Goal: Task Accomplishment & Management: Complete application form

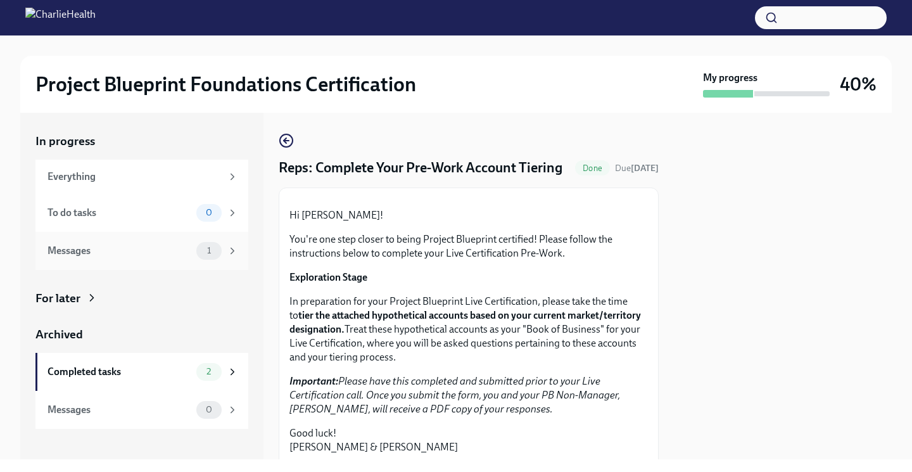
click at [229, 246] on icon at bounding box center [232, 250] width 11 height 11
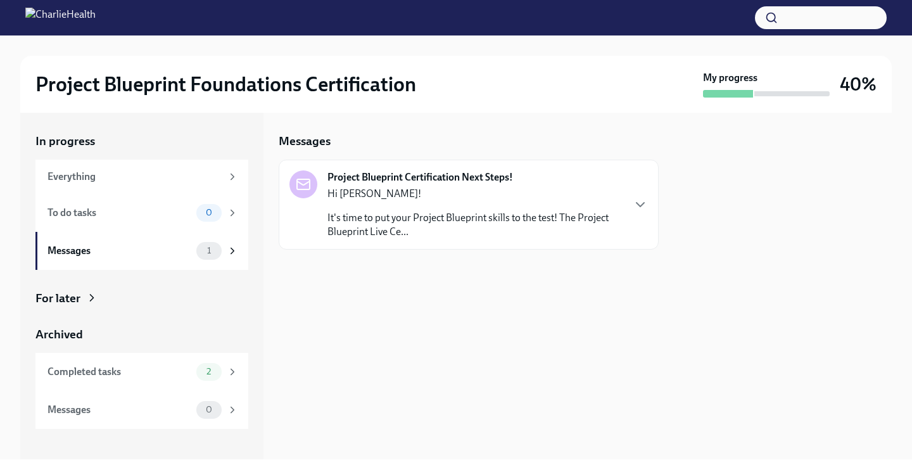
click at [194, 82] on h2 "Project Blueprint Foundations Certification" at bounding box center [225, 84] width 381 height 25
click at [138, 242] on div "Messages 1" at bounding box center [142, 251] width 191 height 18
click at [77, 25] on img at bounding box center [60, 18] width 70 height 20
click at [31, 11] on img at bounding box center [60, 18] width 70 height 20
click at [92, 11] on img at bounding box center [60, 18] width 70 height 20
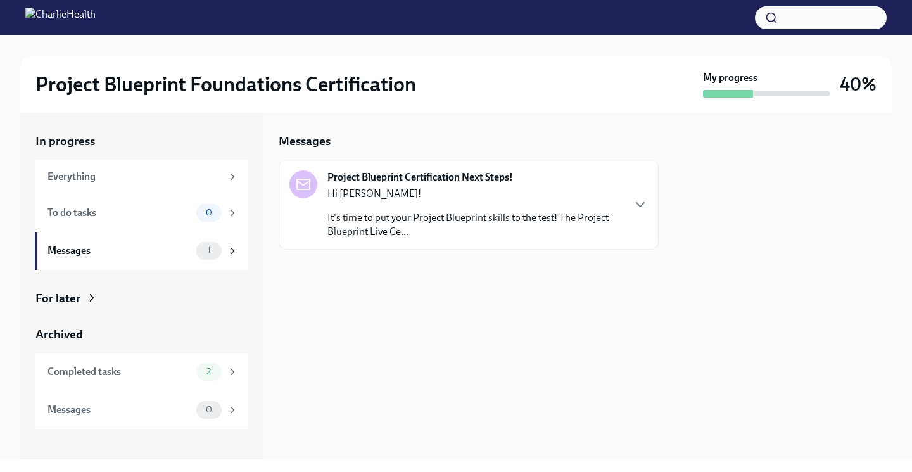
click at [116, 81] on h2 "Project Blueprint Foundations Certification" at bounding box center [225, 84] width 381 height 25
drag, startPoint x: 518, startPoint y: 174, endPoint x: 324, endPoint y: 173, distance: 193.8
click at [324, 174] on div "Project Blueprint Certification Next Steps! Hi Riley! It's time to put your Pro…" at bounding box center [455, 204] width 333 height 68
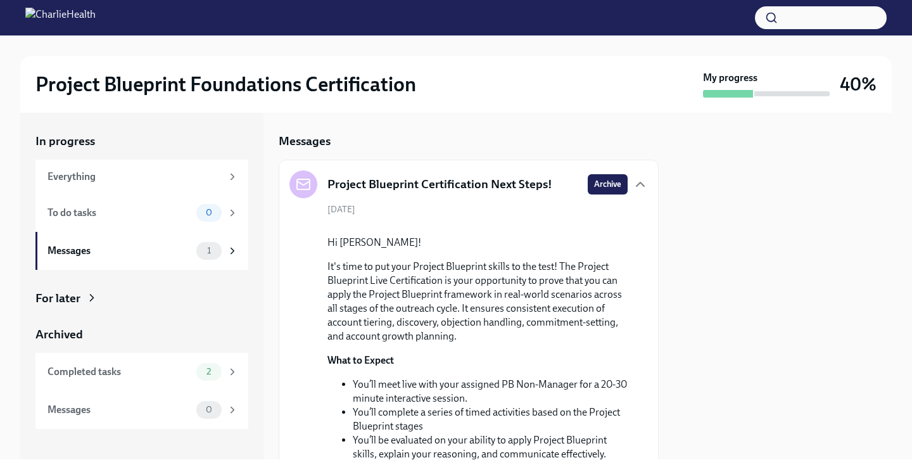
copy strong "Project Blueprint Certification Next Steps!"
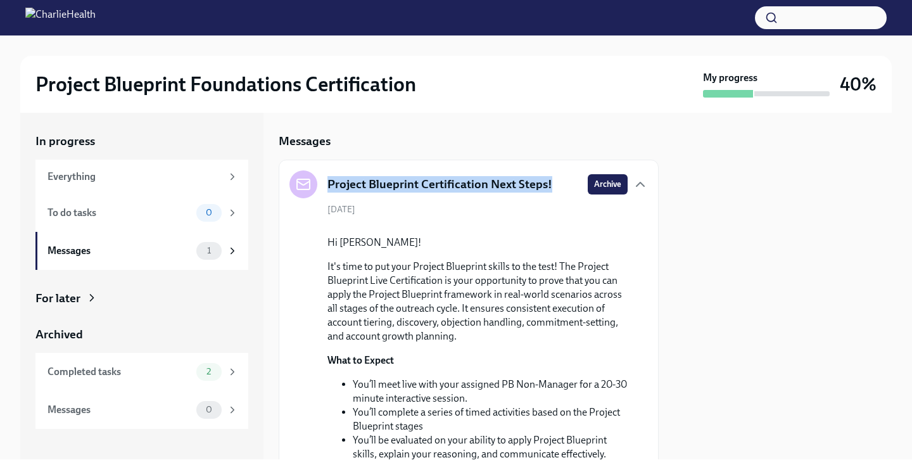
drag, startPoint x: 555, startPoint y: 180, endPoint x: 320, endPoint y: 180, distance: 235.0
click at [320, 180] on div "Project Blueprint Certification Next Steps! Archive" at bounding box center [468, 184] width 358 height 28
copy h5 "Project Blueprint Certification Next Steps!"
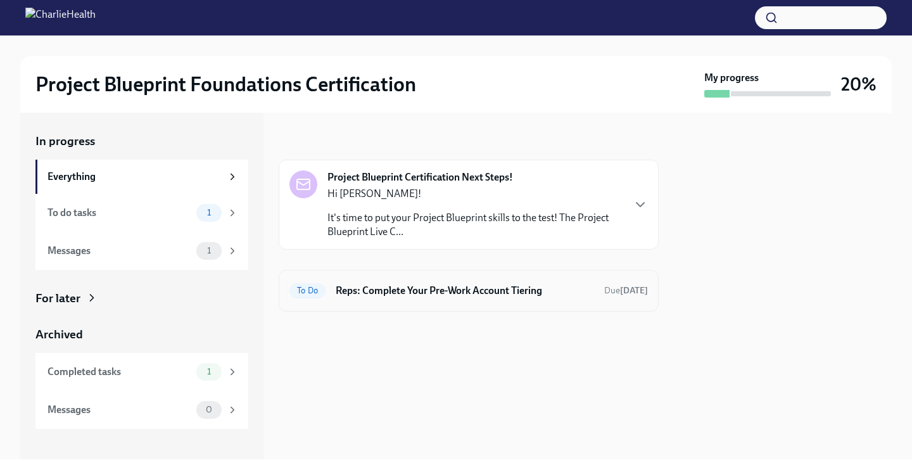
click at [449, 293] on h6 "Reps: Complete Your Pre-Work Account Tiering" at bounding box center [465, 291] width 258 height 14
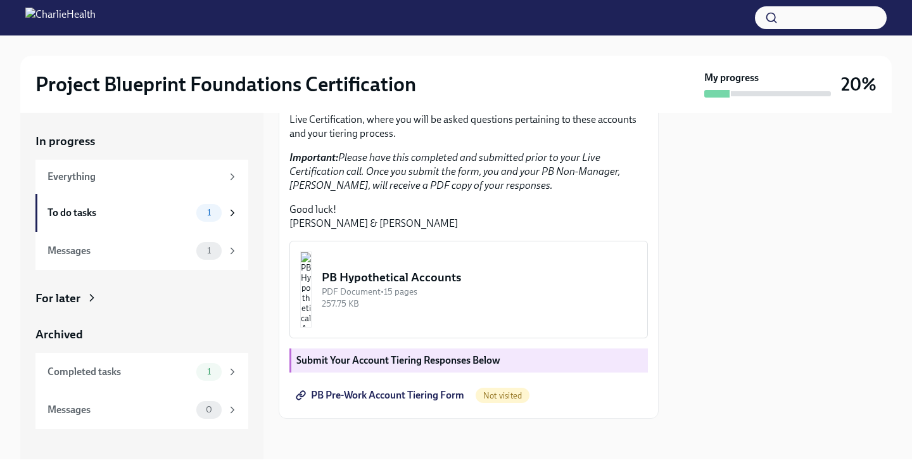
scroll to position [330, 0]
click at [471, 279] on div "PB Hypothetical Accounts" at bounding box center [479, 277] width 315 height 16
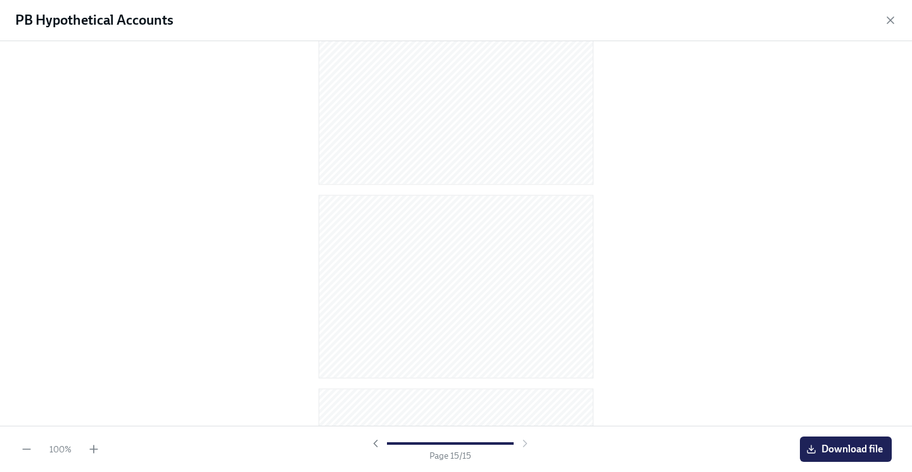
scroll to position [0, 0]
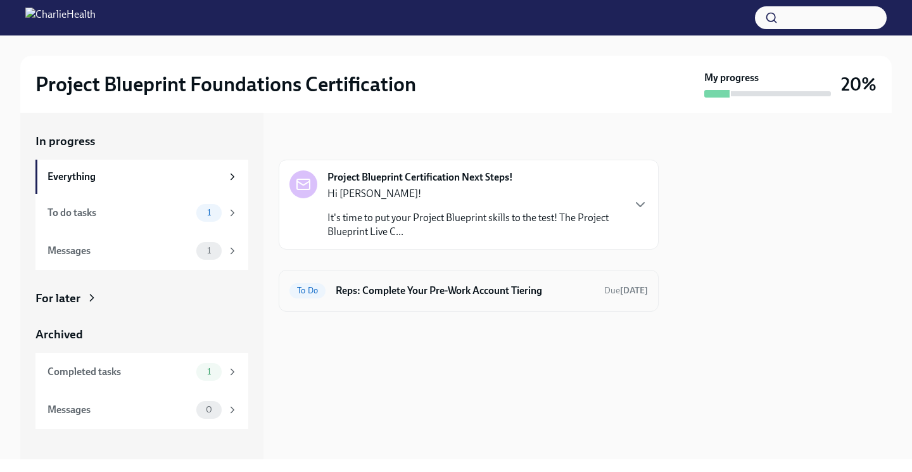
click at [460, 281] on div "To Do Reps: Complete Your Pre-Work Account Tiering Due [DATE]" at bounding box center [468, 291] width 358 height 20
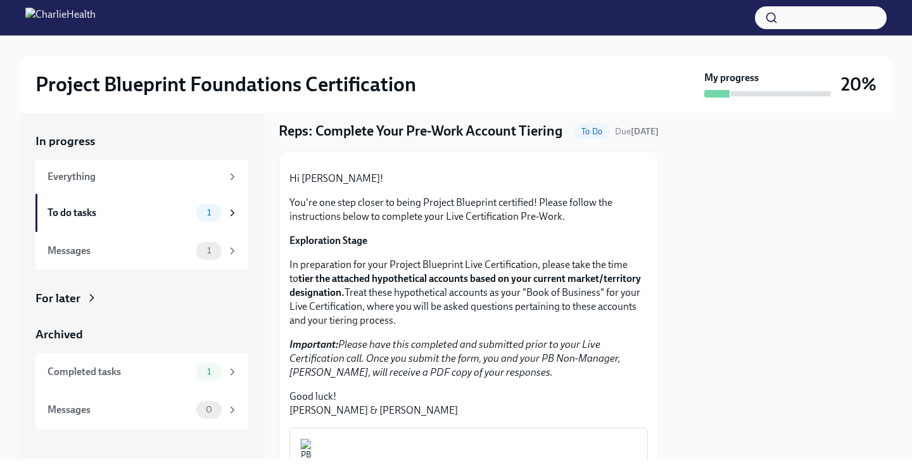
scroll to position [330, 0]
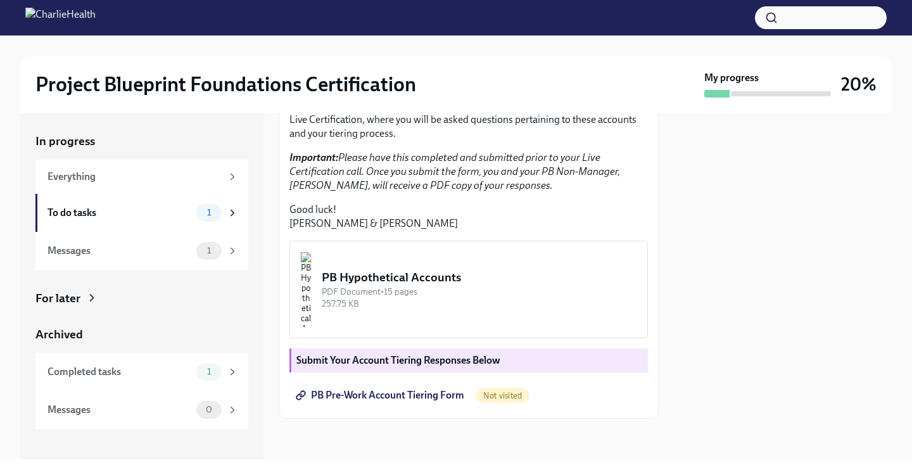
click at [420, 395] on span "PB Pre-Work Account Tiering Form" at bounding box center [381, 395] width 166 height 13
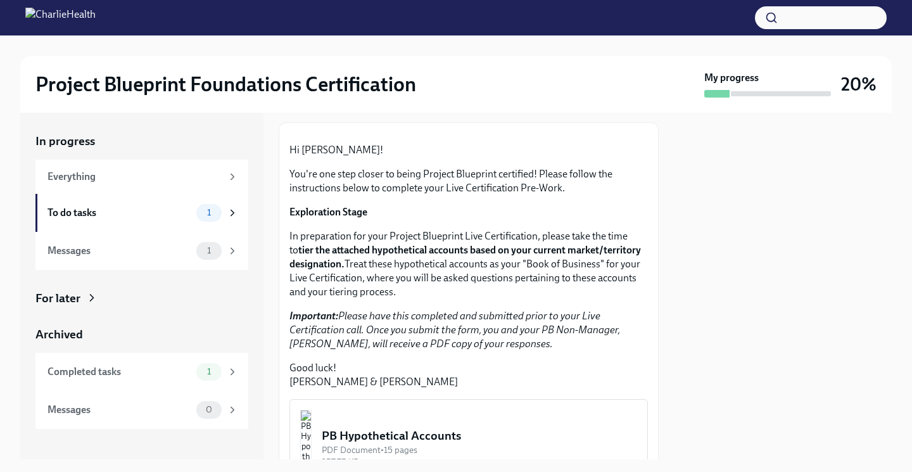
scroll to position [0, 0]
